Goal: Task Accomplishment & Management: Manage account settings

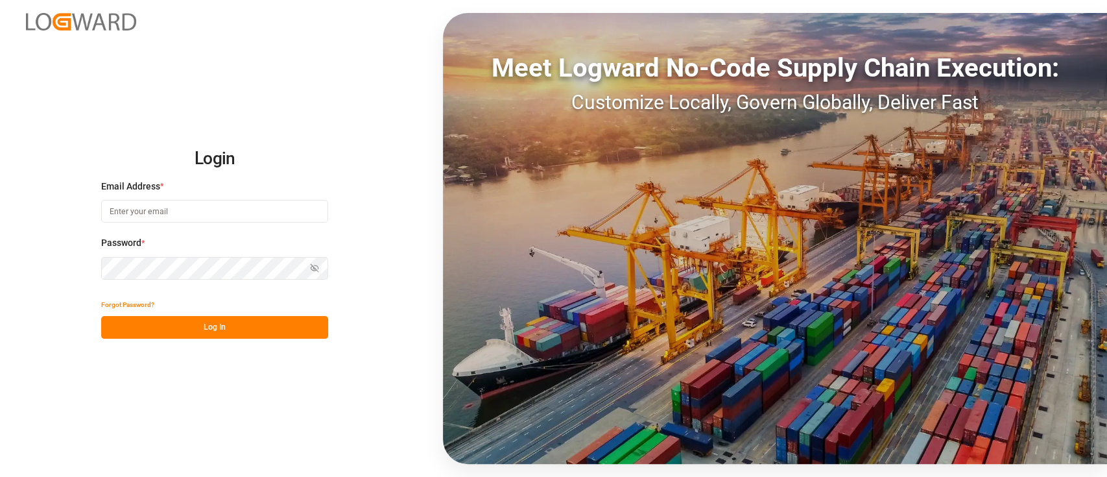
click at [314, 198] on div "Email Address *" at bounding box center [214, 208] width 227 height 57
click at [314, 200] on input at bounding box center [214, 211] width 227 height 23
type input "[PERSON_NAME][EMAIL_ADDRESS][PERSON_NAME][DOMAIN_NAME]"
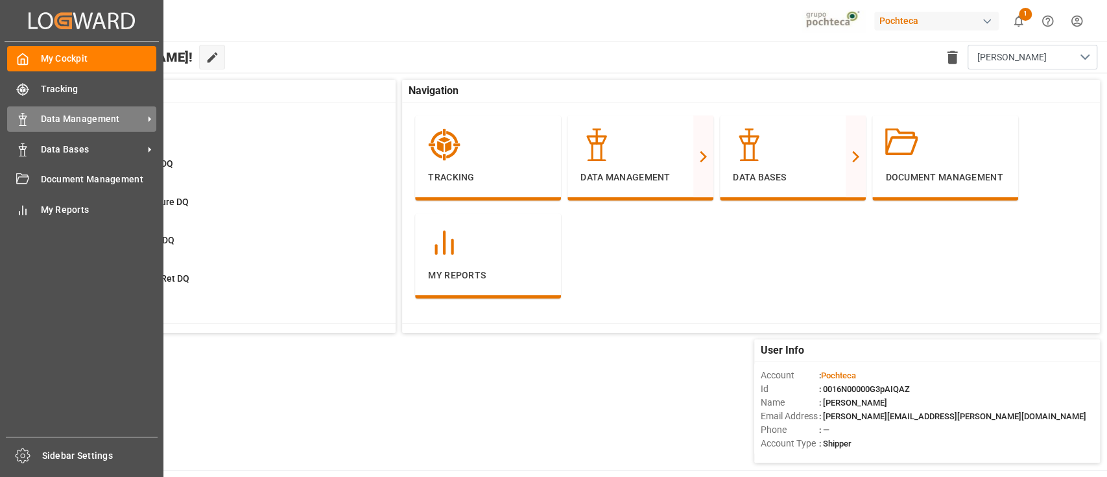
click at [94, 122] on span "Data Management" at bounding box center [92, 119] width 102 height 14
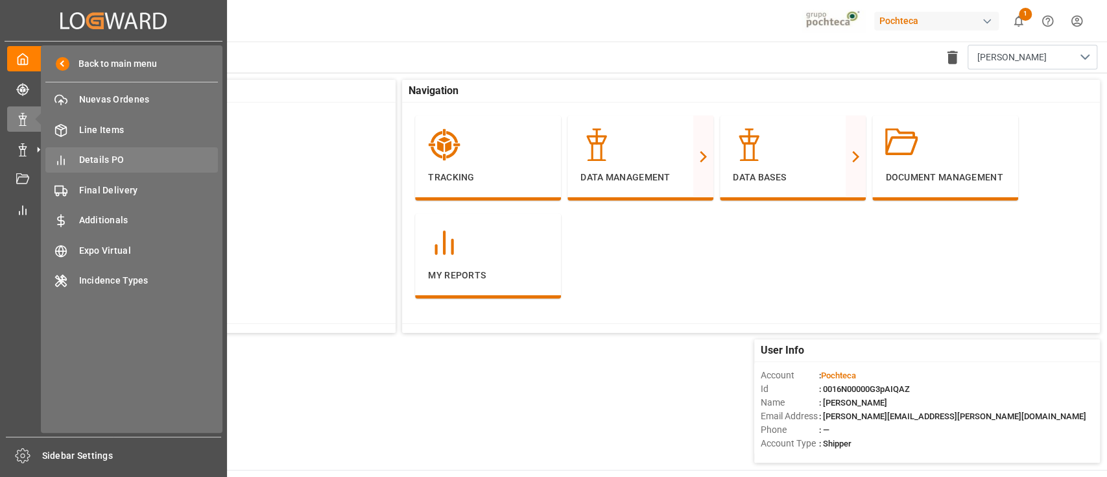
click at [148, 167] on span "Details PO" at bounding box center [148, 160] width 139 height 14
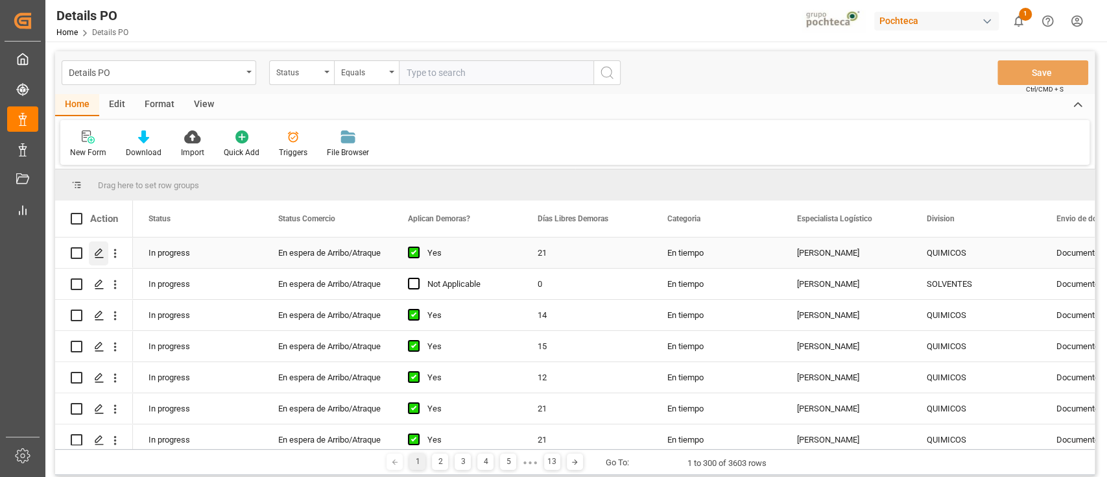
click at [100, 246] on div "Press SPACE to select this row." at bounding box center [98, 253] width 19 height 24
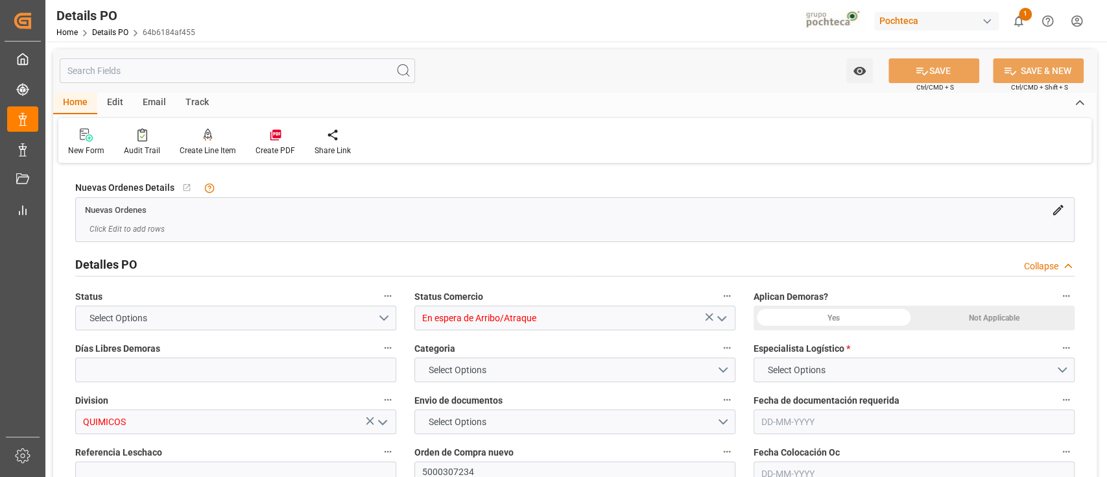
type input "21"
type input "25500"
type input "CNQDG"
type input "MXZLO"
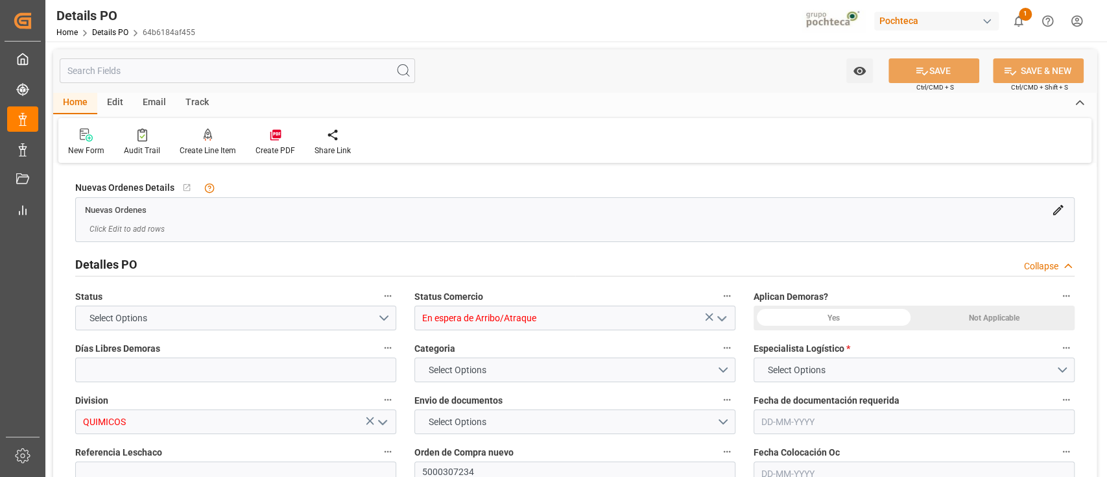
type input "MXZLO"
type input "RCL"
type input "Regional Container Lines Public Co Ltd"
type input "9484510"
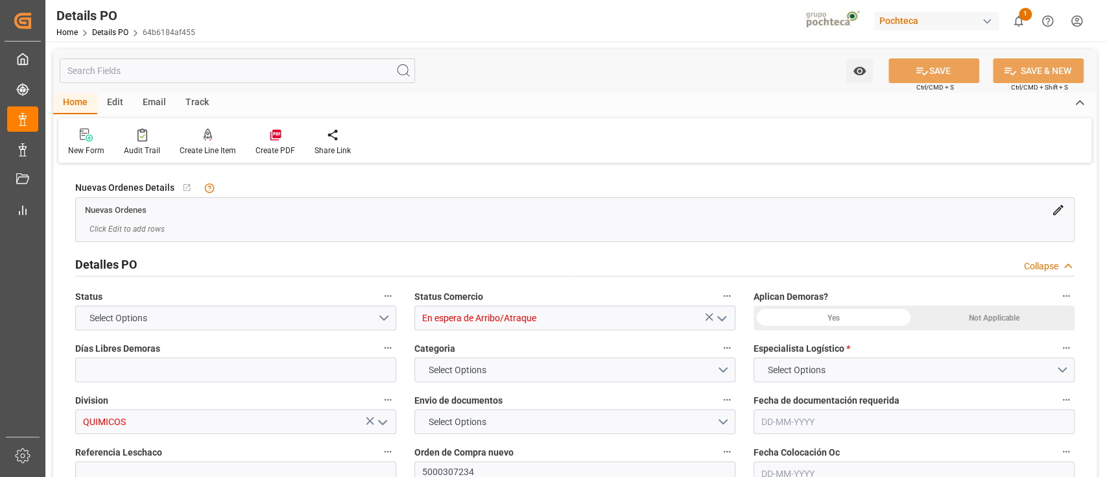
type input "40"
type input "[DATE]"
type input "[DATE] 00:00"
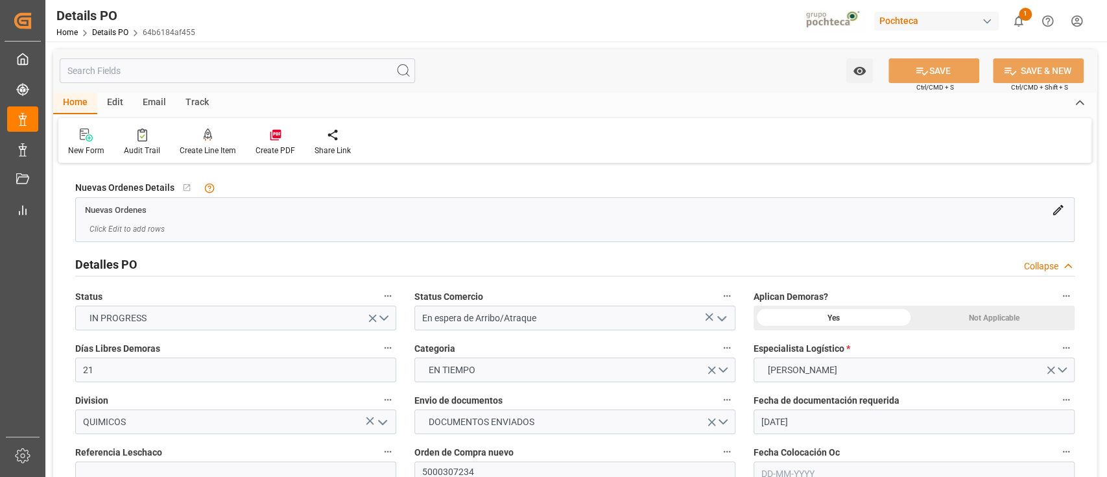
type input "[DATE] 00:00"
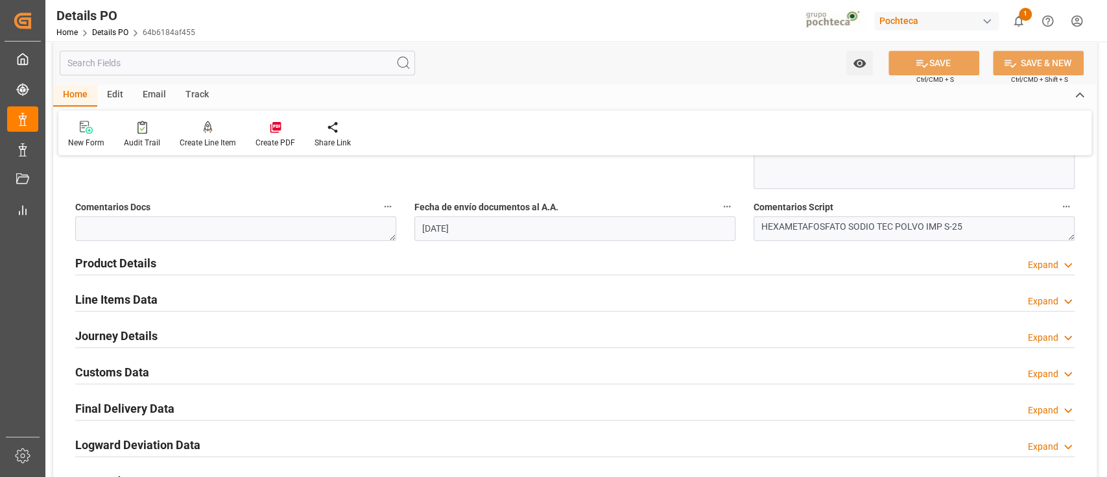
scroll to position [778, 0]
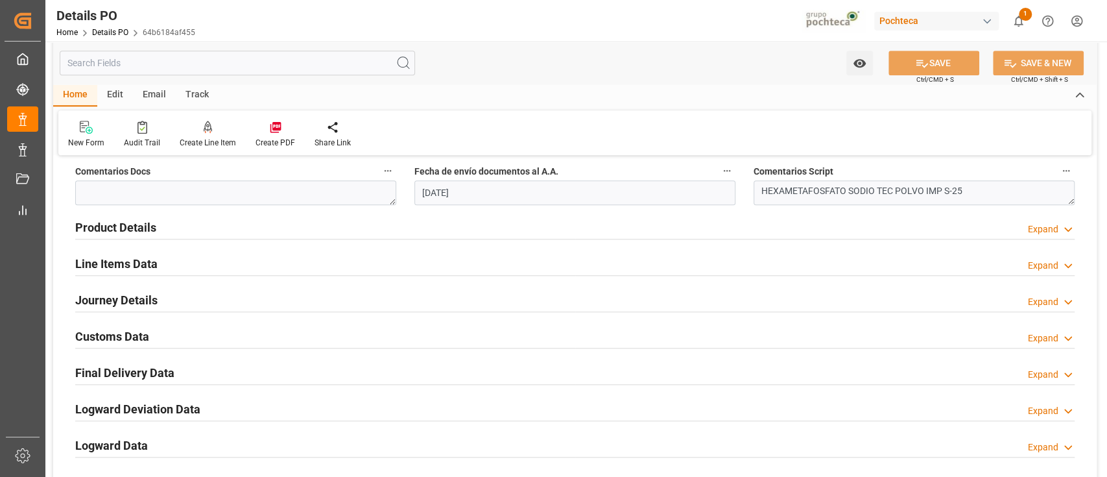
click at [626, 231] on div "Product Details Expand" at bounding box center [574, 226] width 999 height 25
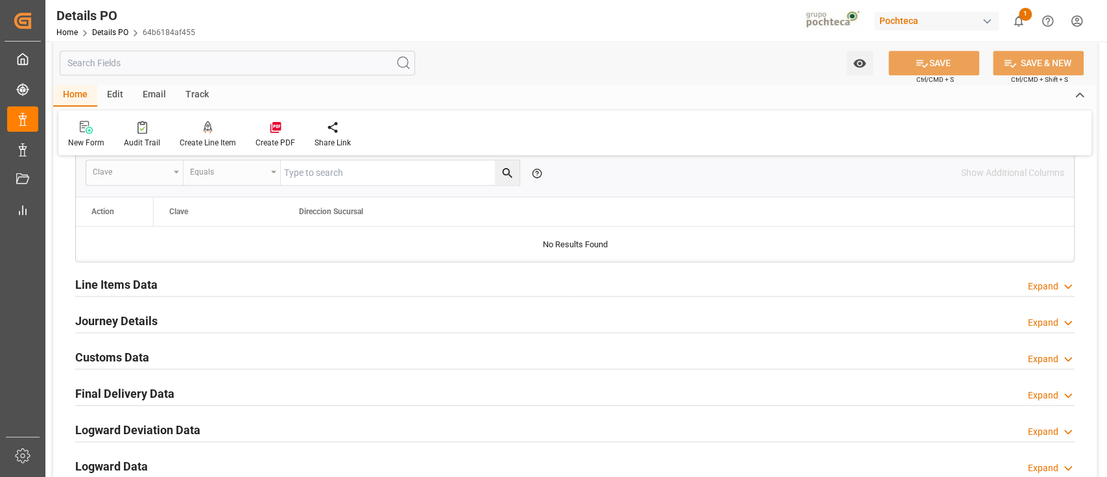
scroll to position [1037, 0]
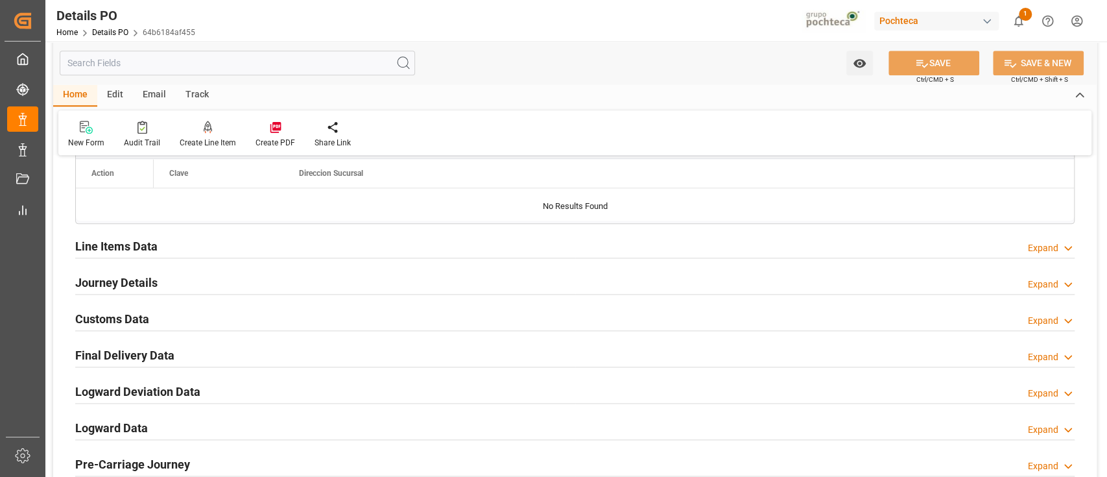
click at [624, 239] on div "Line Items Data Expand" at bounding box center [574, 245] width 999 height 25
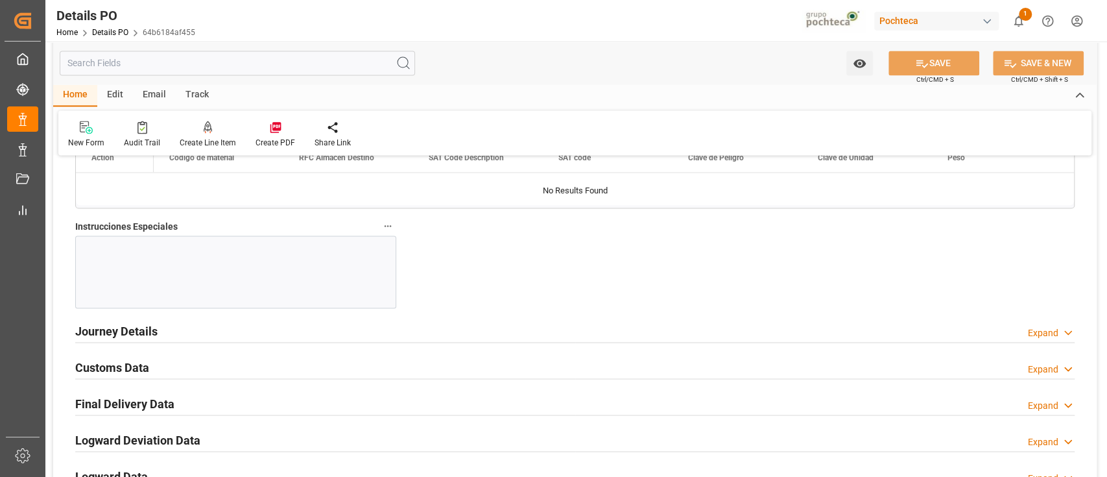
scroll to position [1556, 0]
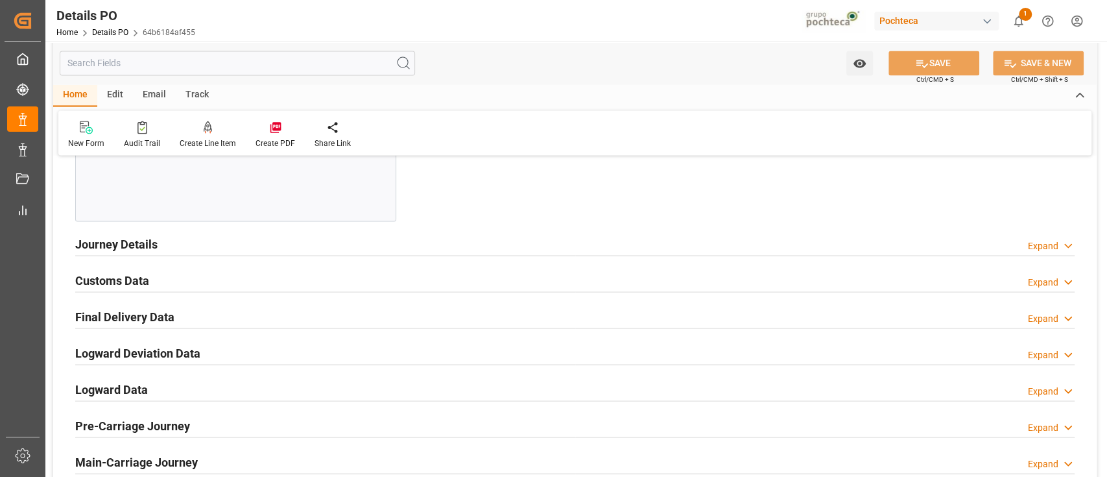
click at [639, 242] on div "Journey Details Expand" at bounding box center [574, 242] width 999 height 25
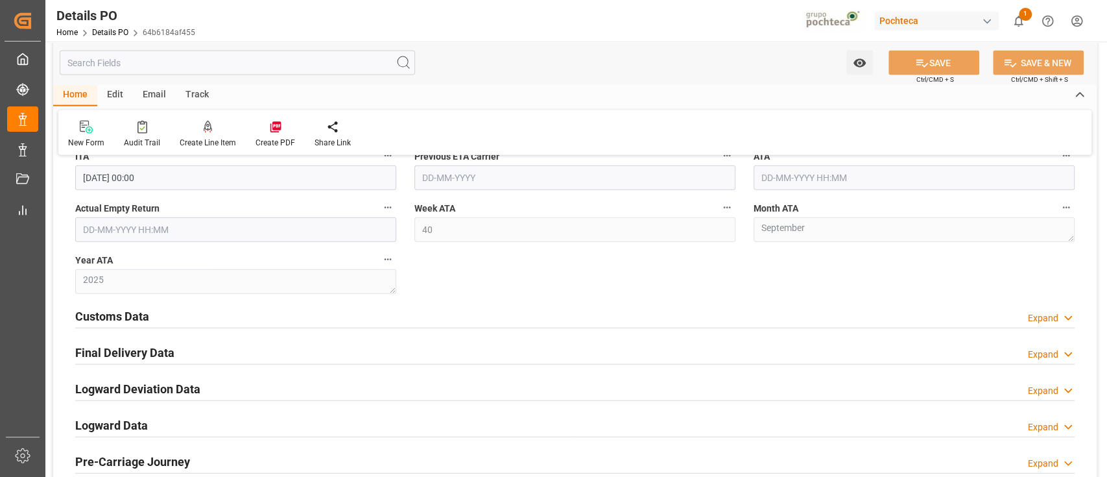
scroll to position [1988, 0]
click at [681, 318] on div "Customs Data Expand" at bounding box center [574, 313] width 999 height 25
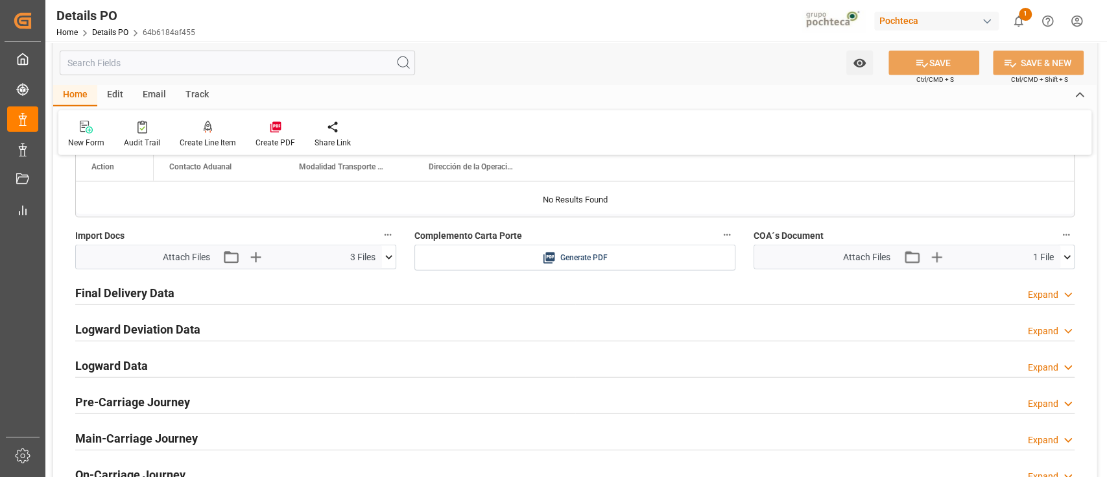
scroll to position [2334, 0]
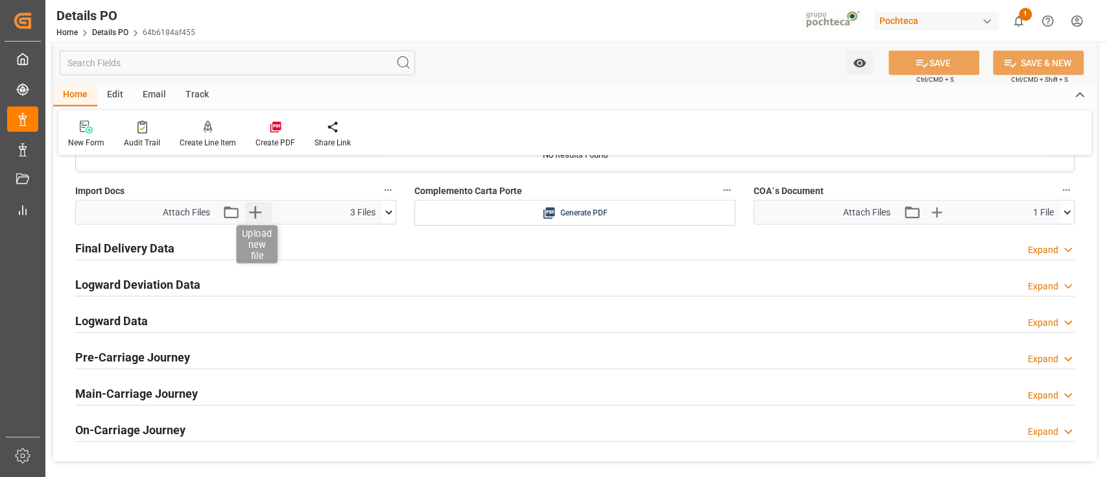
click at [263, 212] on icon "button" at bounding box center [255, 212] width 21 height 21
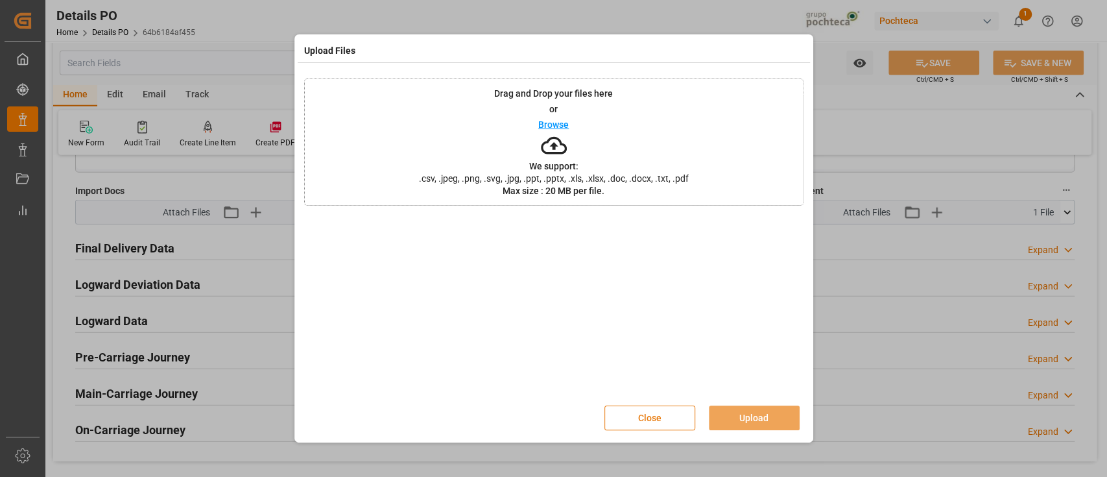
click at [628, 421] on button "Close" at bounding box center [649, 417] width 91 height 25
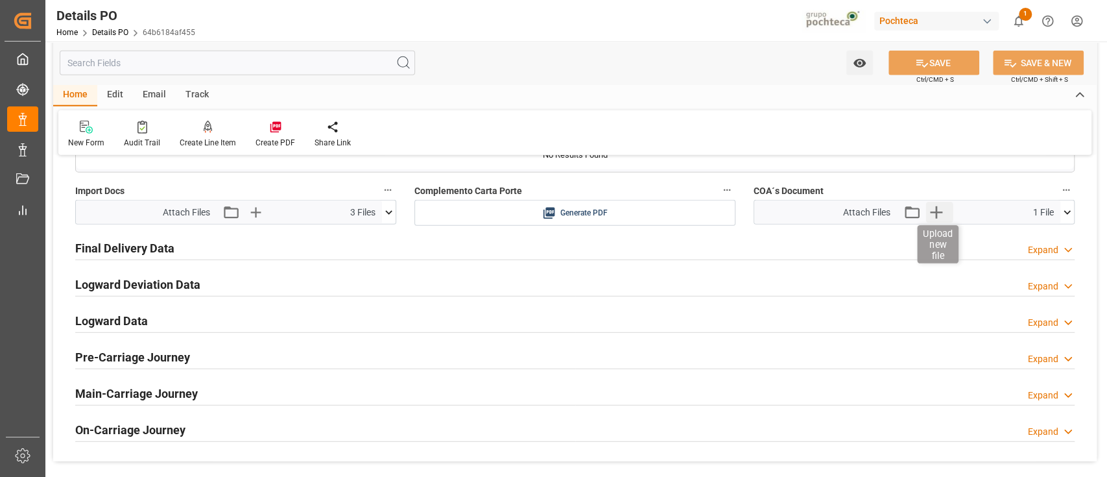
click at [930, 217] on icon "button" at bounding box center [935, 212] width 21 height 21
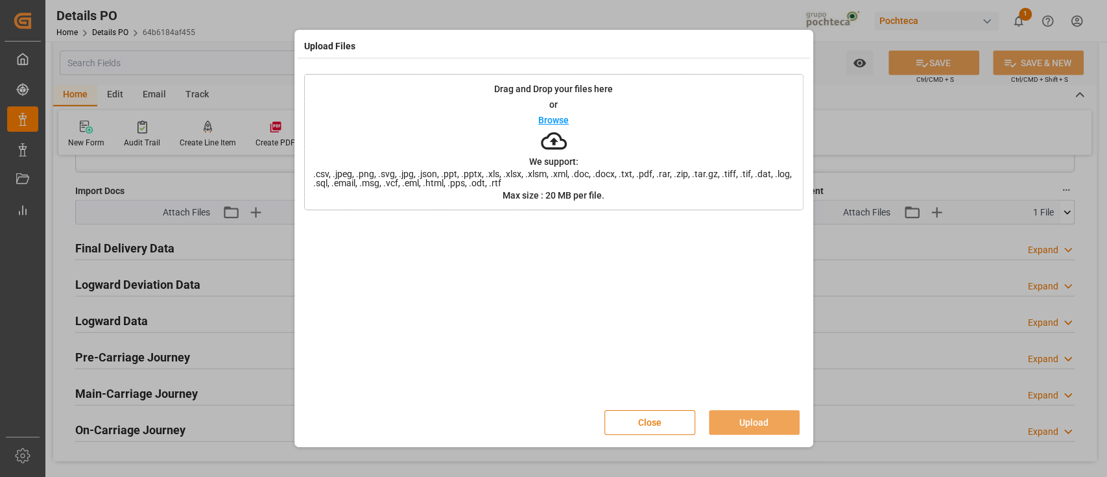
click at [638, 426] on button "Close" at bounding box center [649, 422] width 91 height 25
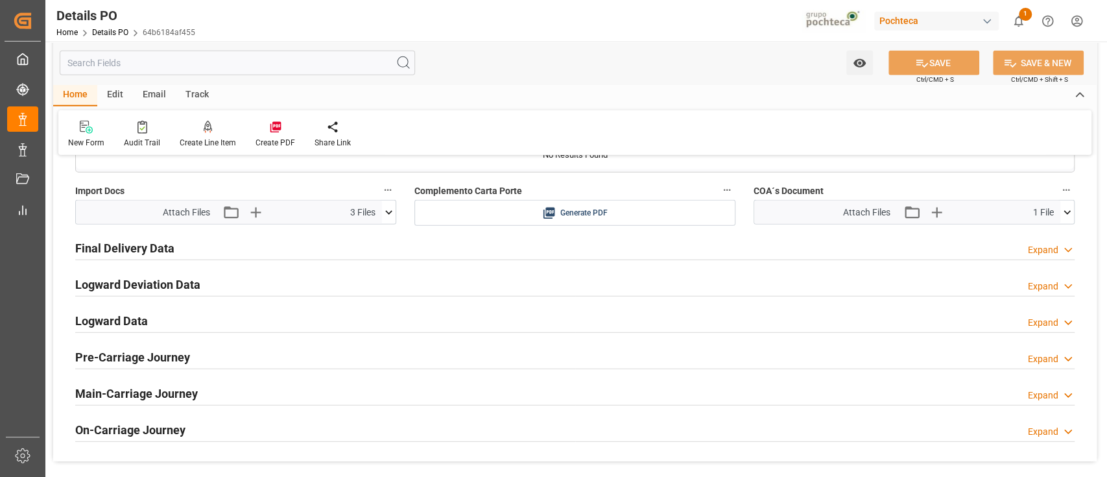
scroll to position [58, 0]
